Goal: Information Seeking & Learning: Learn about a topic

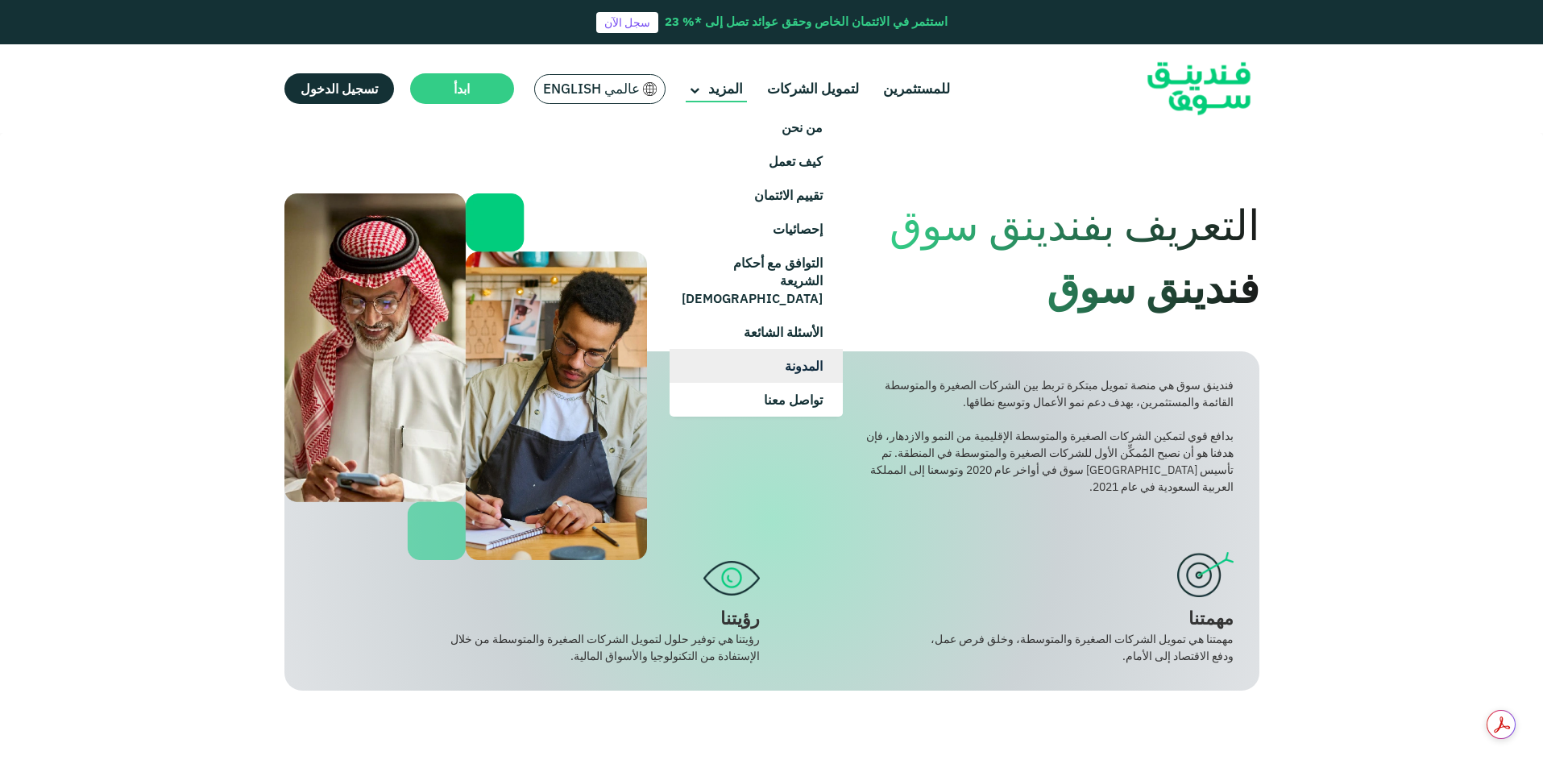
click at [806, 359] on link "المدونة" at bounding box center [756, 366] width 173 height 34
